Goal: Task Accomplishment & Management: Complete application form

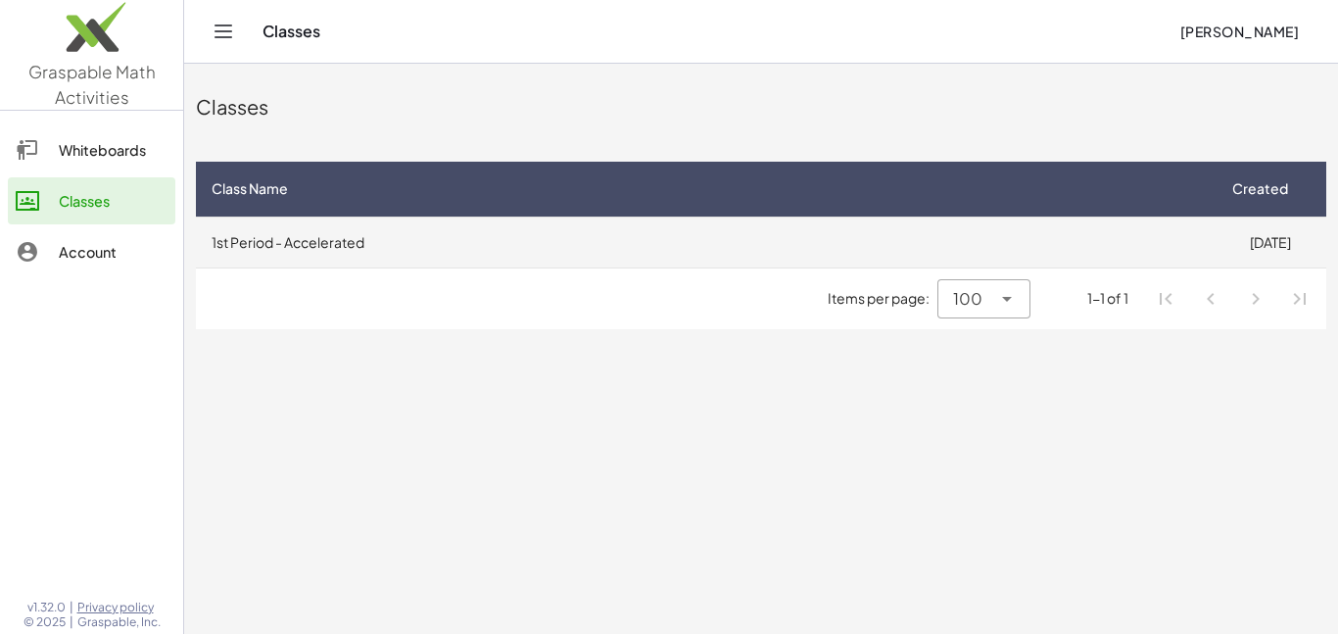
click at [1025, 249] on td "1st Period - Accelerated" at bounding box center [704, 241] width 1017 height 51
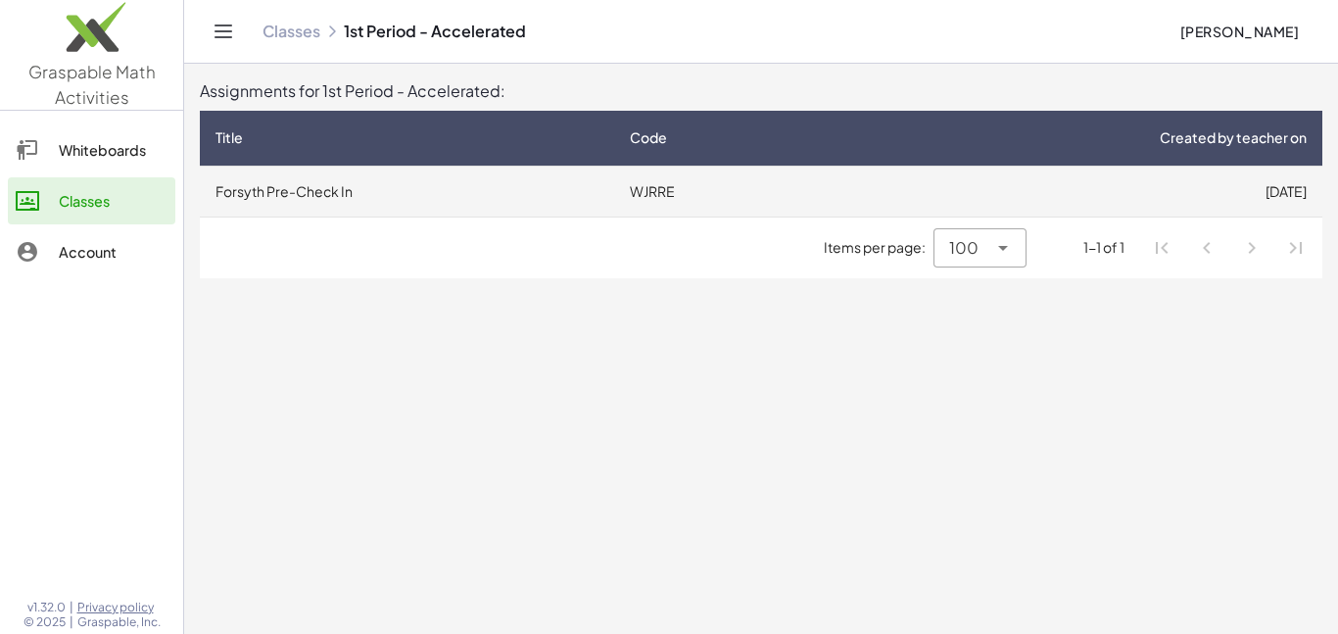
click at [688, 199] on td "WJRRE" at bounding box center [723, 190] width 219 height 51
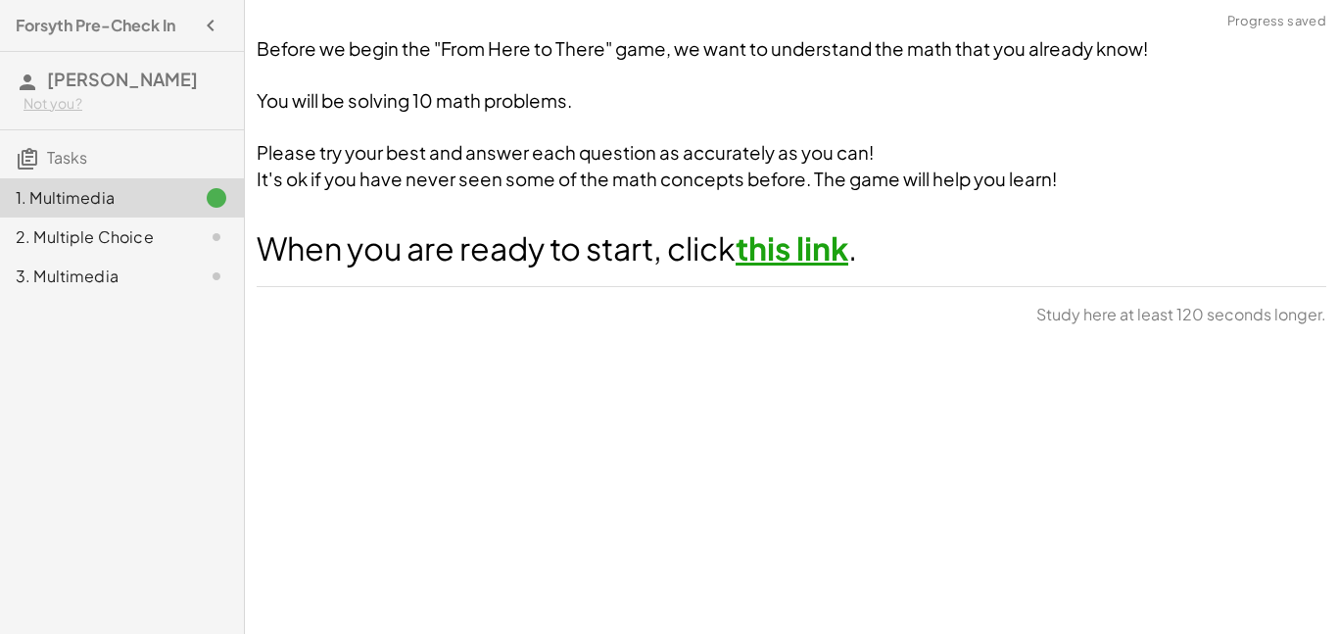
click at [774, 256] on link "this link" at bounding box center [791, 247] width 113 height 39
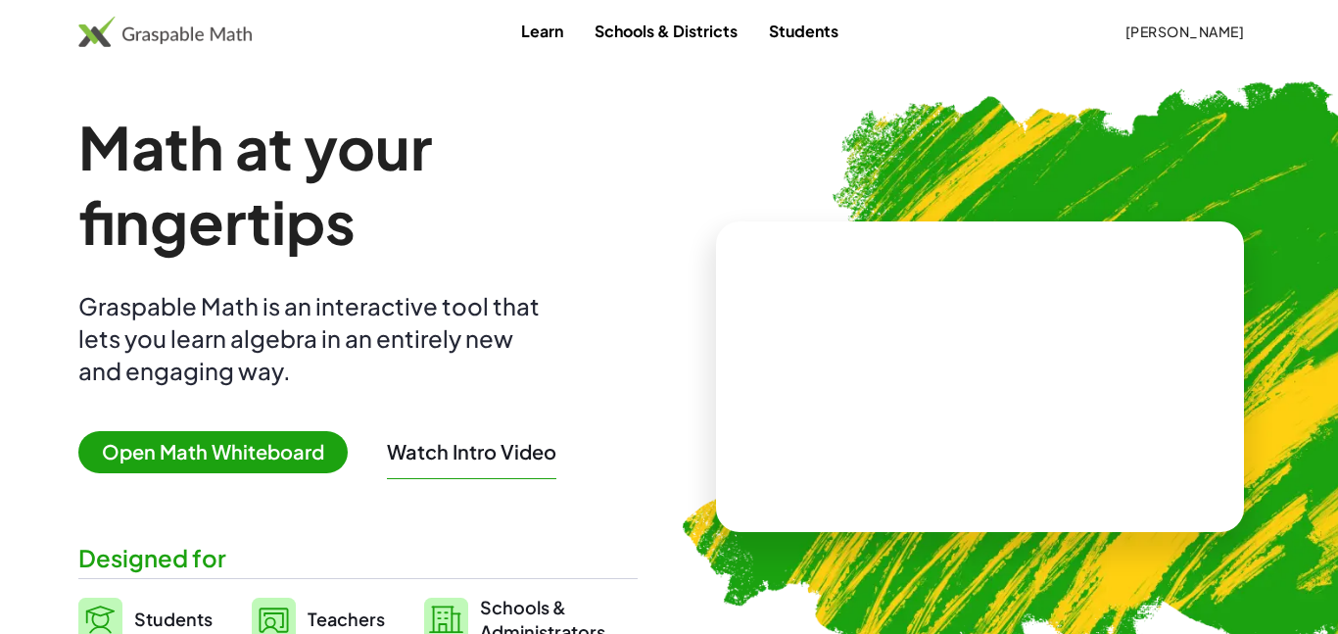
click at [1206, 28] on span "[PERSON_NAME]" at bounding box center [1183, 32] width 119 height 18
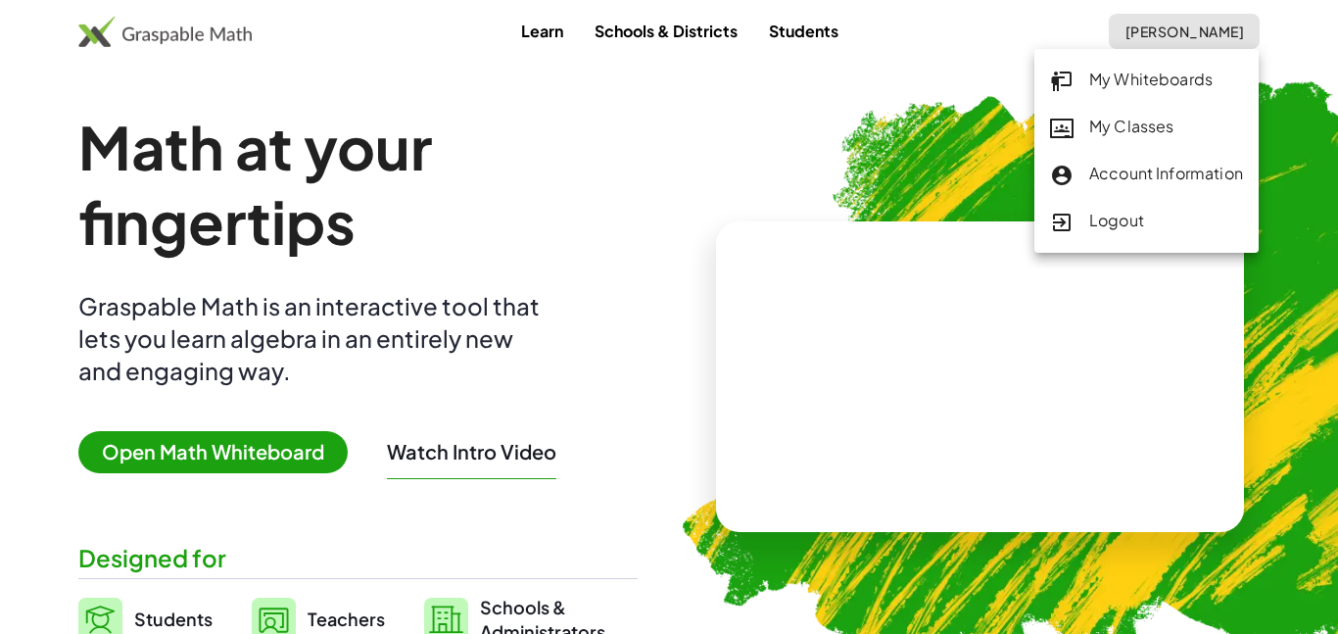
click at [1167, 116] on div "My Classes" at bounding box center [1146, 127] width 193 height 25
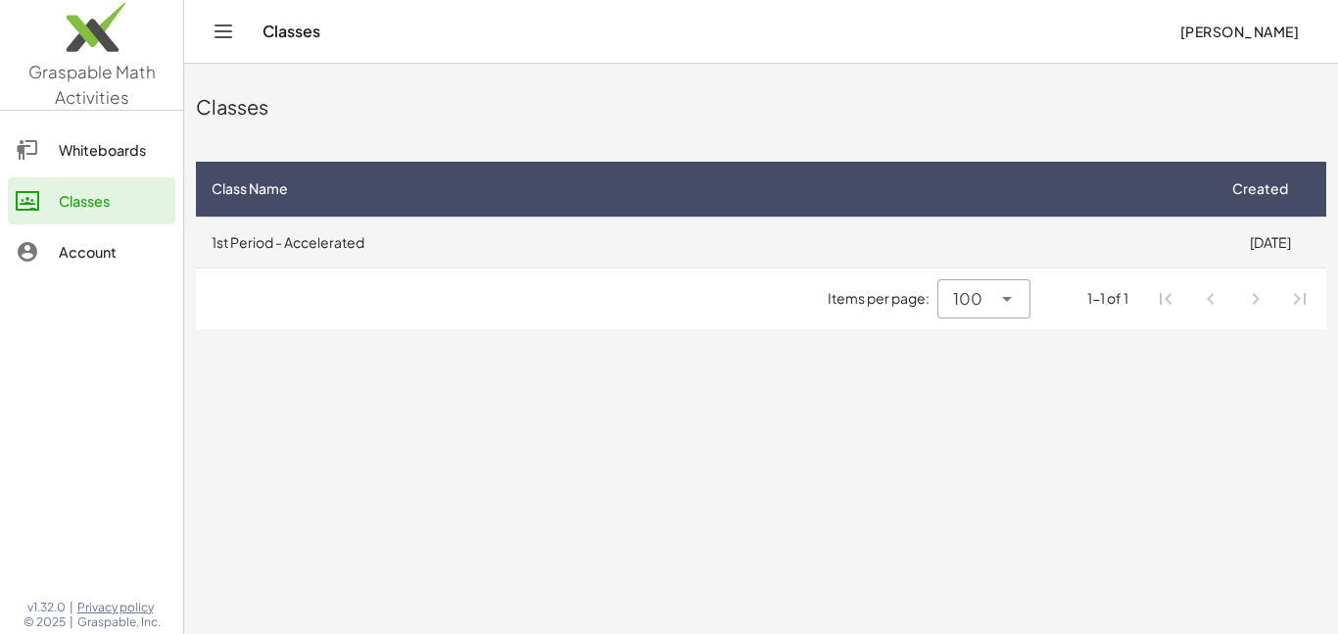
click at [650, 240] on td "1st Period - Accelerated" at bounding box center [704, 241] width 1017 height 51
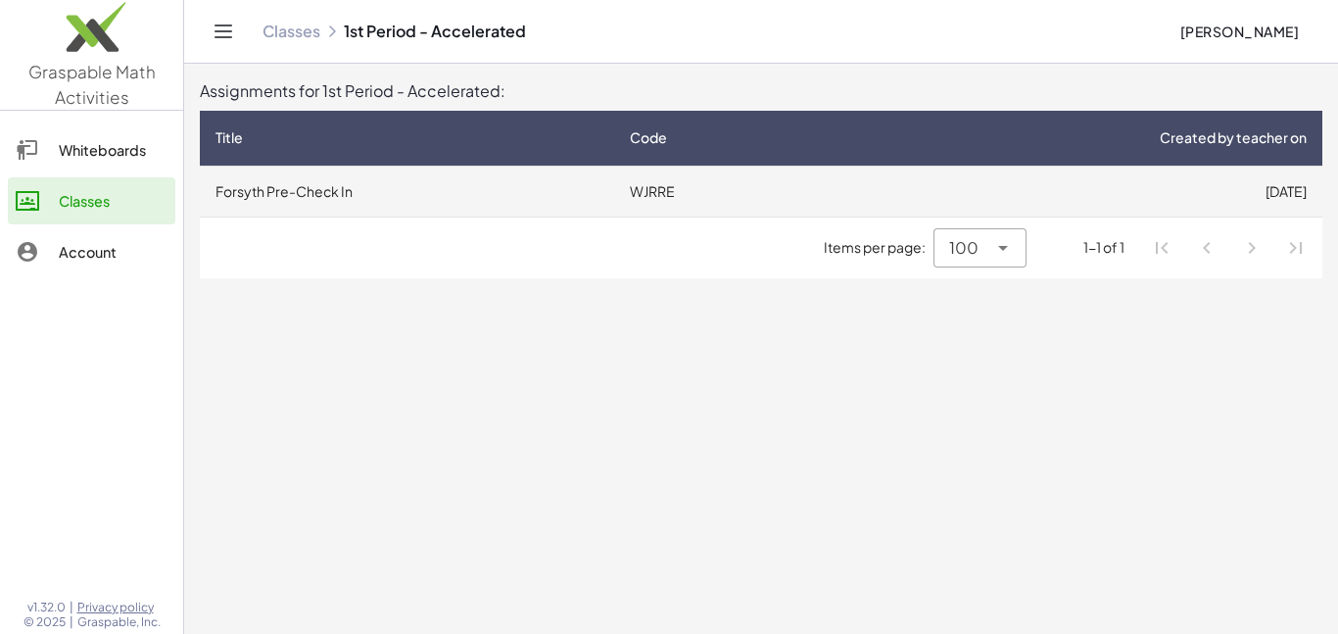
click at [402, 178] on td "Forsyth Pre-Check In" at bounding box center [407, 190] width 414 height 51
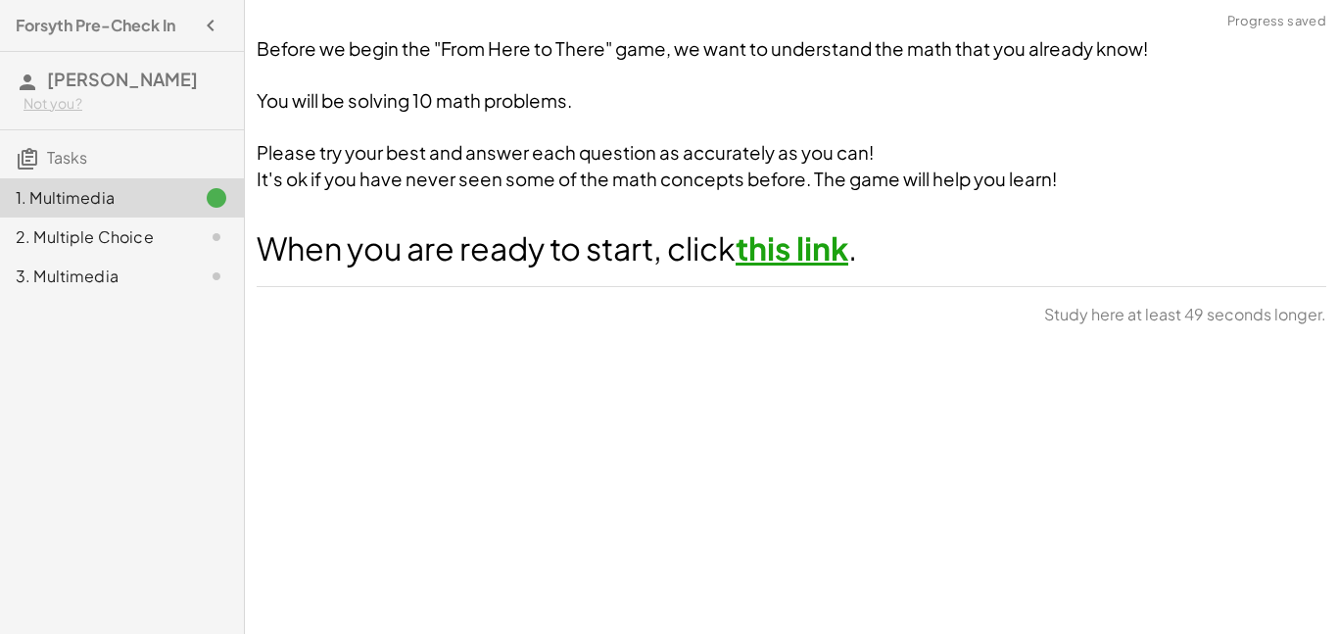
click at [171, 249] on div "2. Multiple Choice" at bounding box center [122, 236] width 244 height 39
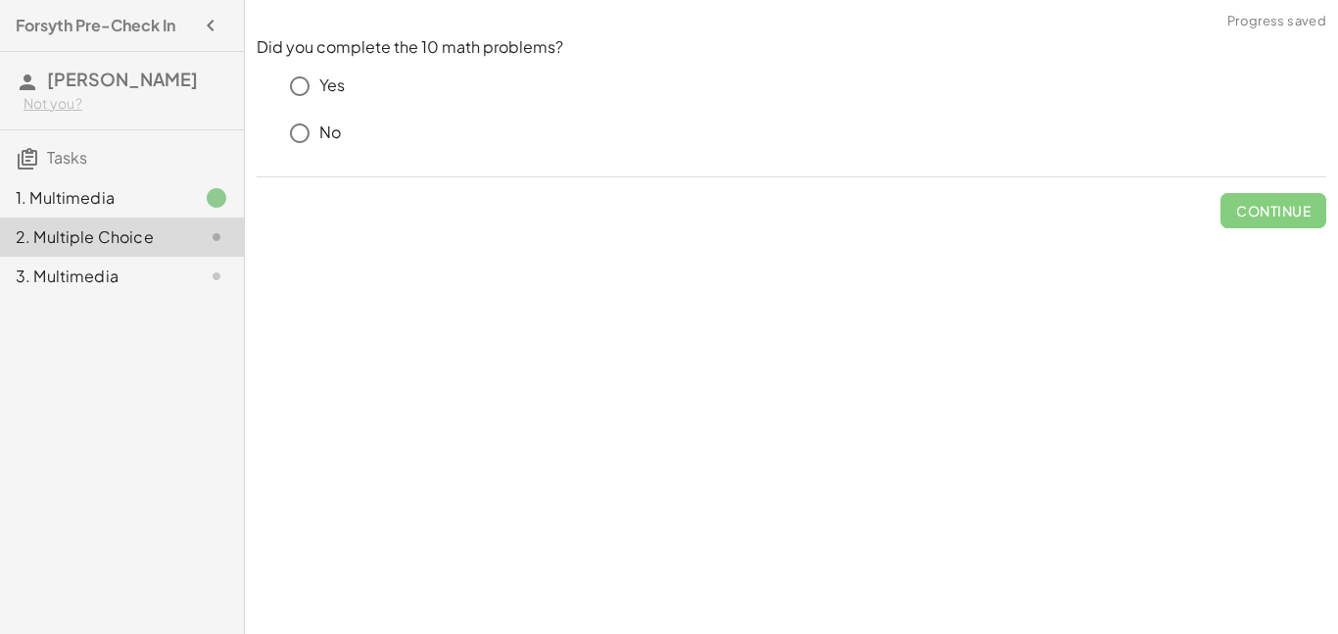
click at [335, 71] on div "Yes" at bounding box center [803, 86] width 1046 height 39
click at [345, 85] on div "Yes" at bounding box center [803, 86] width 1046 height 39
click at [322, 95] on p "Yes" at bounding box center [331, 85] width 25 height 23
click at [1308, 213] on span "Check" at bounding box center [1284, 211] width 51 height 18
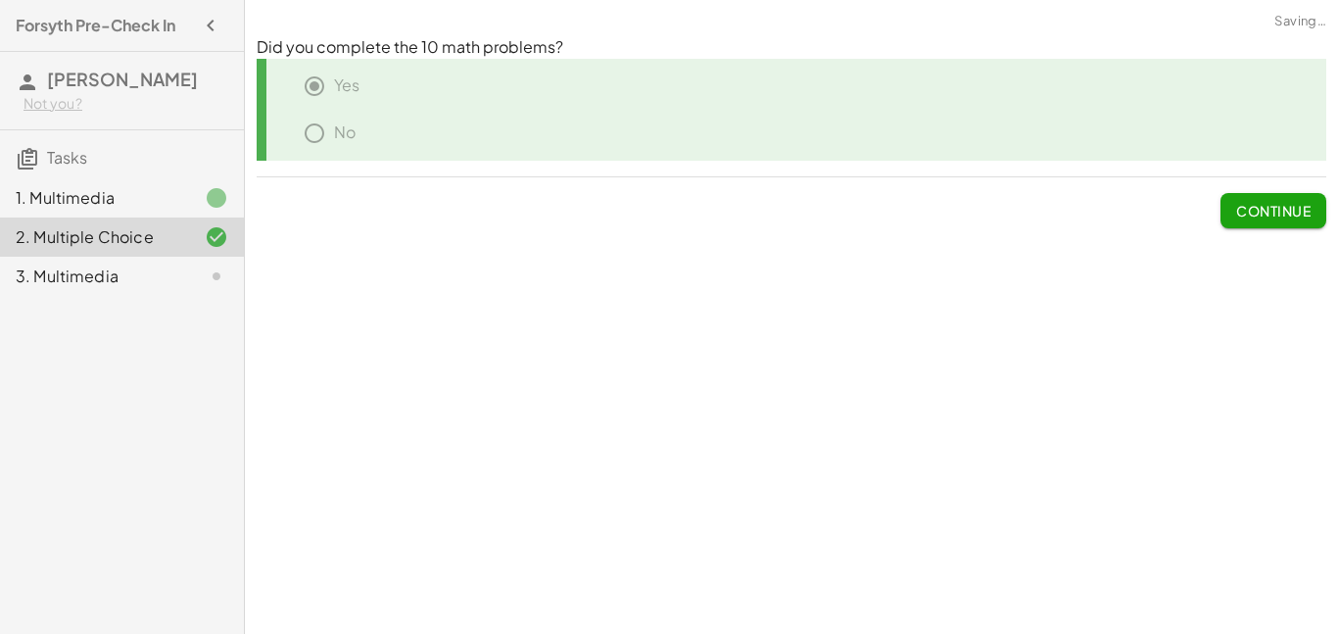
click at [82, 288] on div "3. Multimedia" at bounding box center [95, 276] width 158 height 24
